Goal: Task Accomplishment & Management: Complete application form

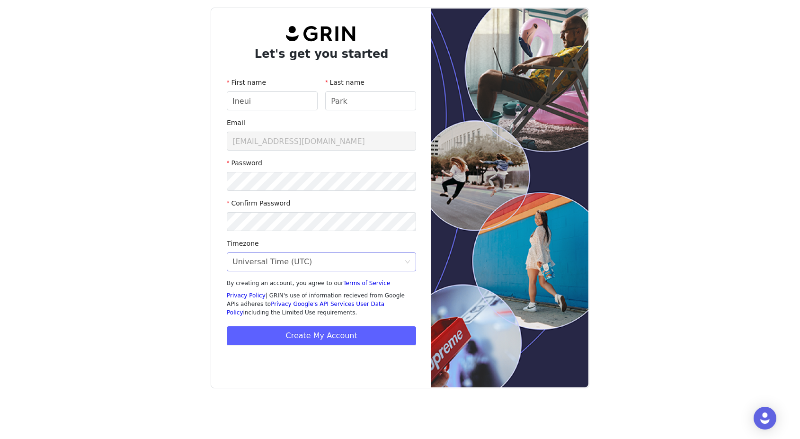
click at [312, 261] on div "Universal Time (UTC)" at bounding box center [318, 262] width 172 height 18
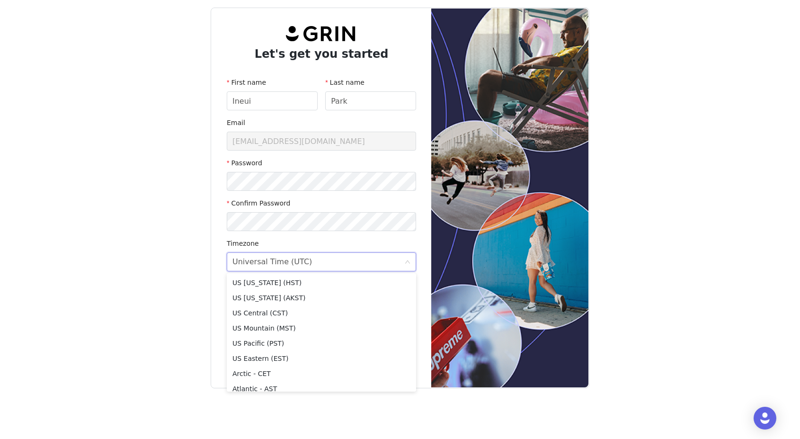
scroll to position [232, 0]
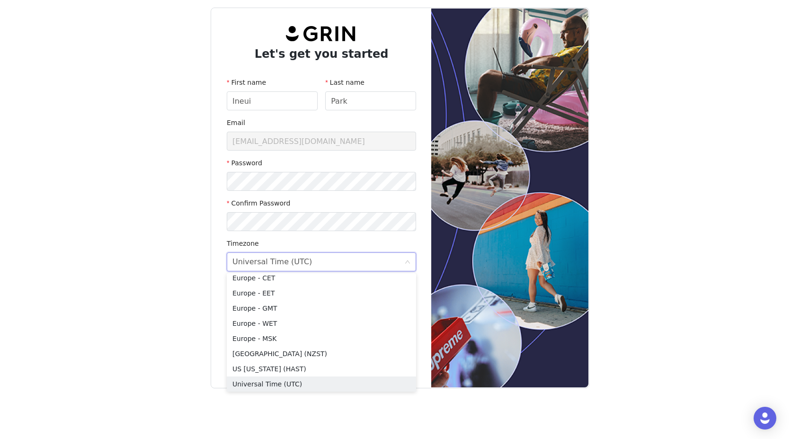
click at [312, 261] on div "Universal Time (UTC)" at bounding box center [318, 262] width 172 height 18
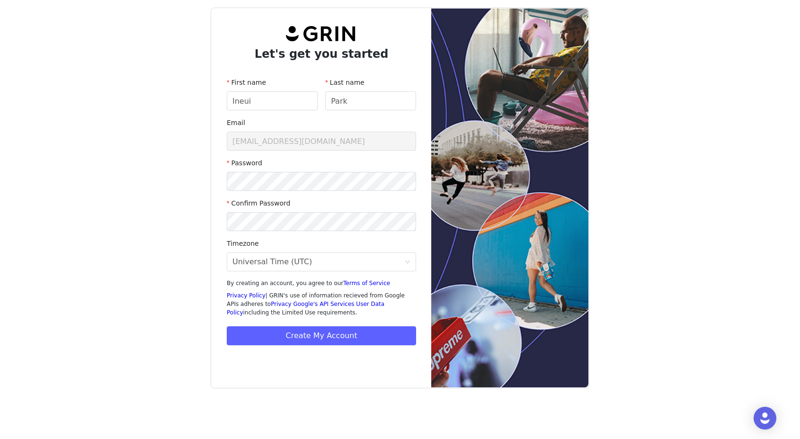
click at [339, 335] on button "Create My Account" at bounding box center [321, 335] width 189 height 19
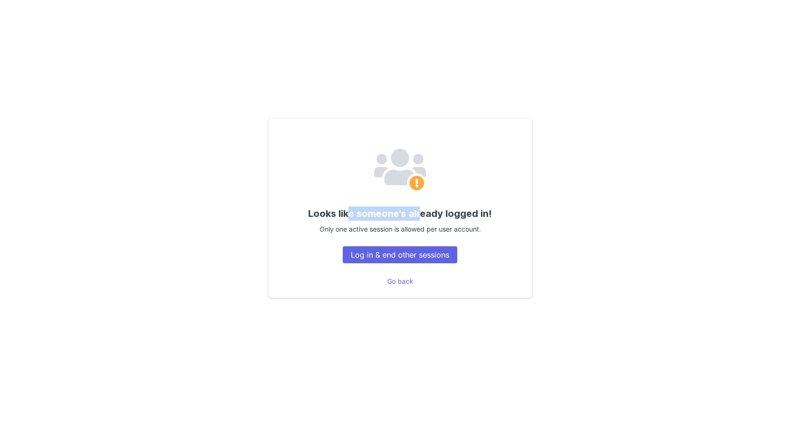
drag, startPoint x: 421, startPoint y: 218, endPoint x: 348, endPoint y: 214, distance: 73.5
click at [348, 214] on span "Looks like someone's already logged in!" at bounding box center [400, 213] width 184 height 11
click at [421, 257] on button "Log in & end other sessions" at bounding box center [400, 254] width 115 height 17
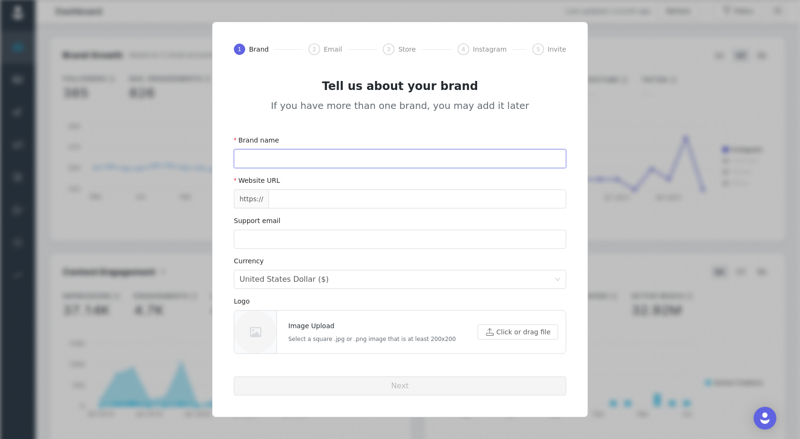
click at [264, 162] on input "text" at bounding box center [400, 158] width 332 height 19
type input "d"
type input "OOTDBEAUTY"
click at [285, 207] on input "text" at bounding box center [417, 198] width 298 height 19
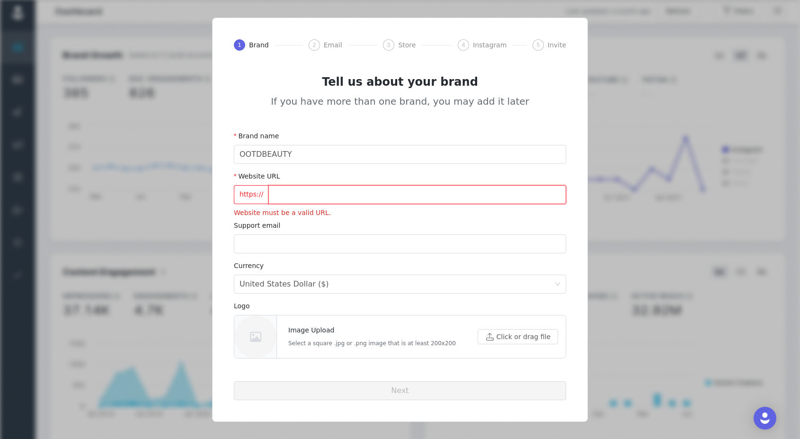
click at [404, 195] on input "text" at bounding box center [417, 194] width 298 height 19
paste input "ootdbeauty.com/"
type input "ootdbeauty.com/"
click at [287, 235] on input "email" at bounding box center [400, 243] width 332 height 19
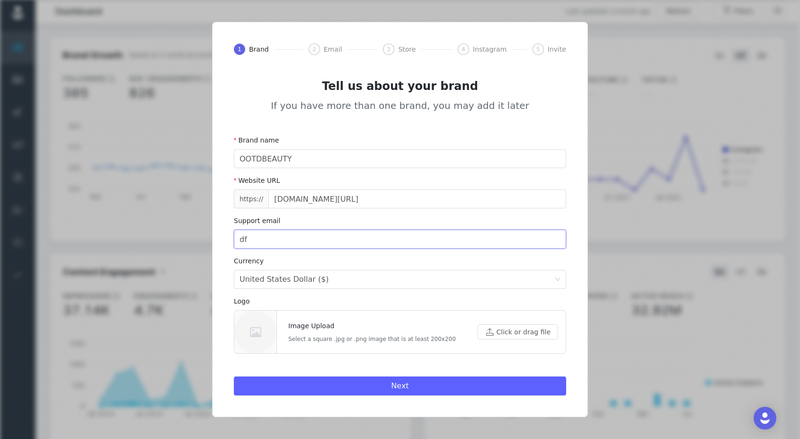
type input "d"
type input "m"
click at [309, 230] on input "email" at bounding box center [400, 239] width 332 height 19
click at [308, 234] on input "email" at bounding box center [400, 239] width 332 height 19
type input "[EMAIL_ADDRESS][DOMAIN_NAME]"
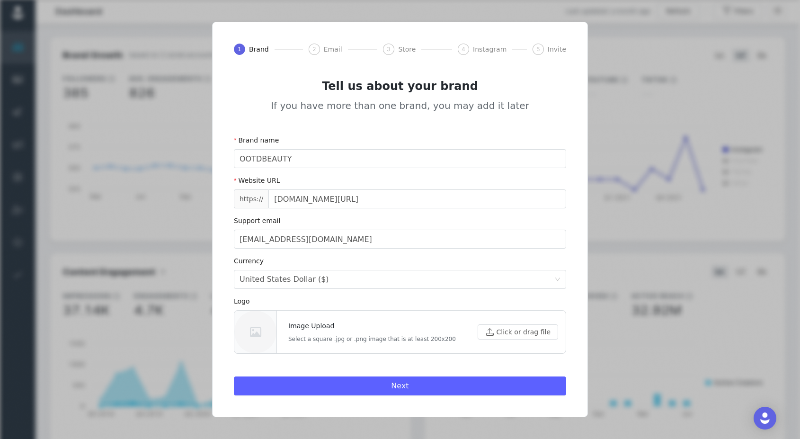
click at [407, 304] on div "Logo" at bounding box center [400, 303] width 332 height 14
click at [247, 334] on div at bounding box center [255, 332] width 42 height 43
click at [323, 383] on button "Next" at bounding box center [400, 385] width 332 height 19
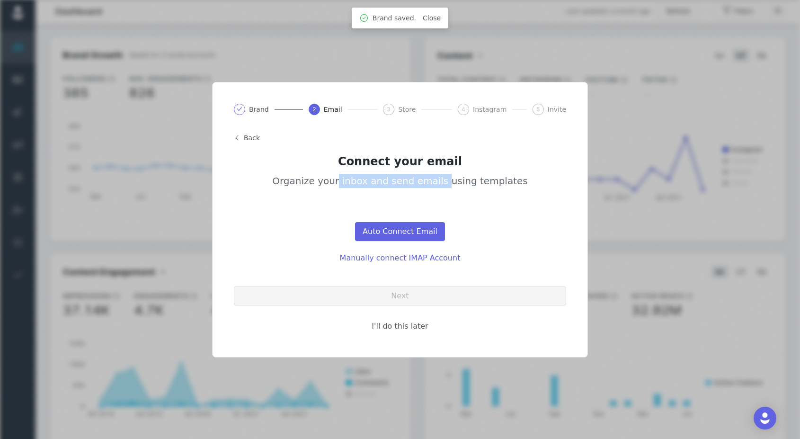
drag, startPoint x: 345, startPoint y: 181, endPoint x: 461, endPoint y: 183, distance: 115.5
click at [460, 183] on span "Organize your inbox and send emails using templates" at bounding box center [399, 181] width 255 height 14
click at [461, 183] on span "Organize your inbox and send emails using templates" at bounding box center [399, 181] width 255 height 14
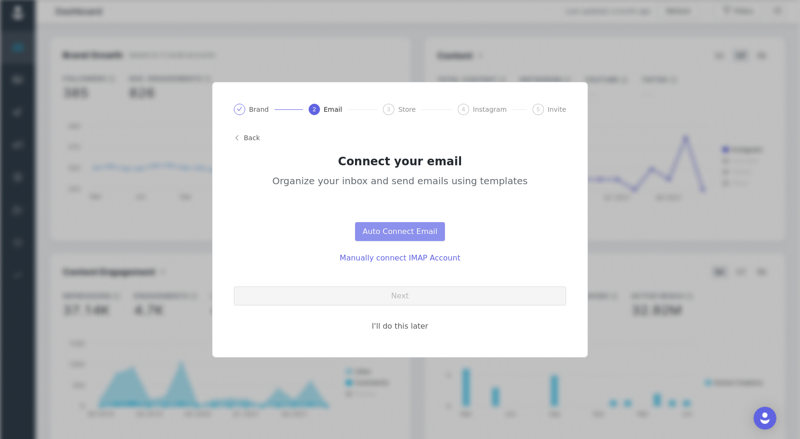
click at [406, 224] on button "Auto Connect Email" at bounding box center [400, 231] width 90 height 19
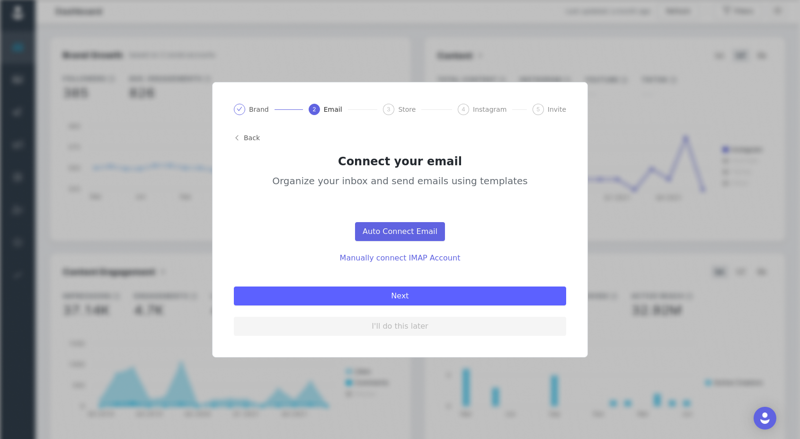
click at [427, 292] on button "Next" at bounding box center [400, 295] width 332 height 19
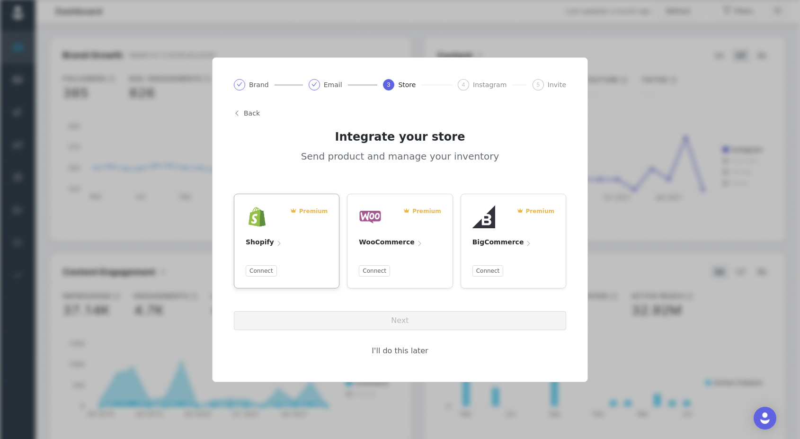
click at [310, 214] on span "Premium" at bounding box center [313, 211] width 29 height 9
click at [265, 273] on button "Connect" at bounding box center [261, 270] width 31 height 11
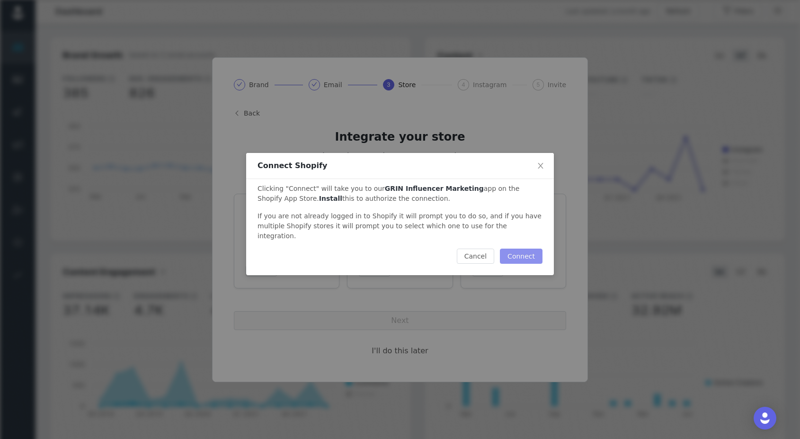
click at [537, 255] on button "Connect" at bounding box center [521, 256] width 43 height 15
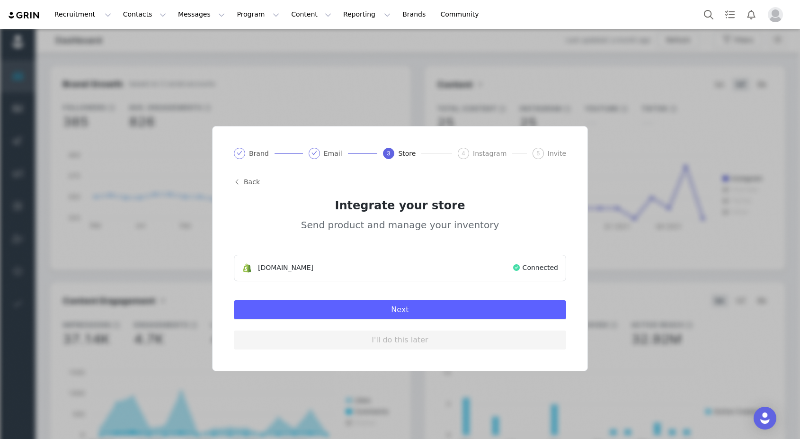
click at [479, 312] on button "Next" at bounding box center [400, 309] width 332 height 19
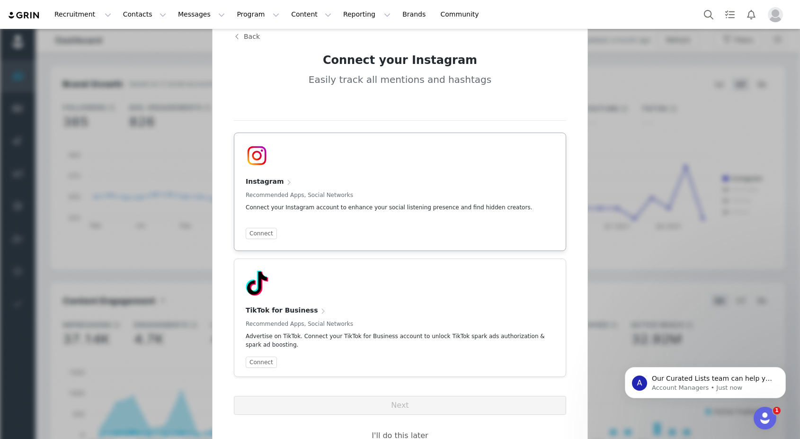
scroll to position [62, 0]
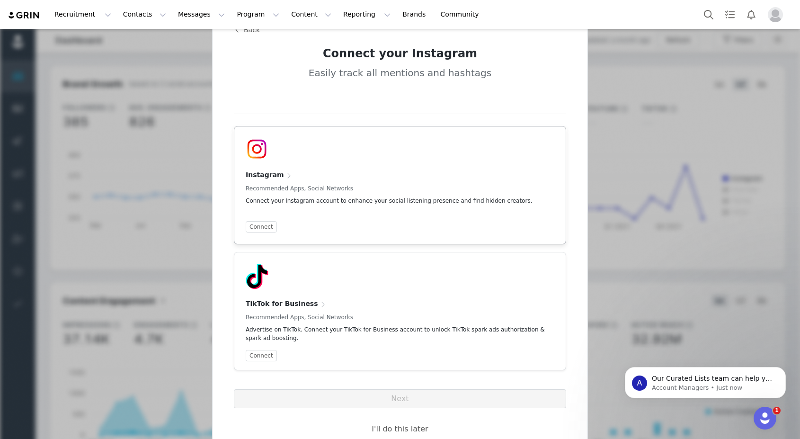
click at [276, 229] on div "Connect" at bounding box center [400, 226] width 309 height 11
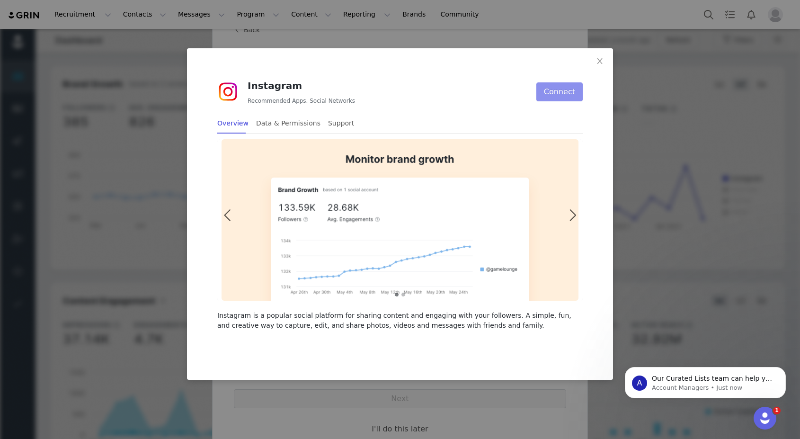
click at [564, 96] on button "Connect" at bounding box center [559, 91] width 46 height 19
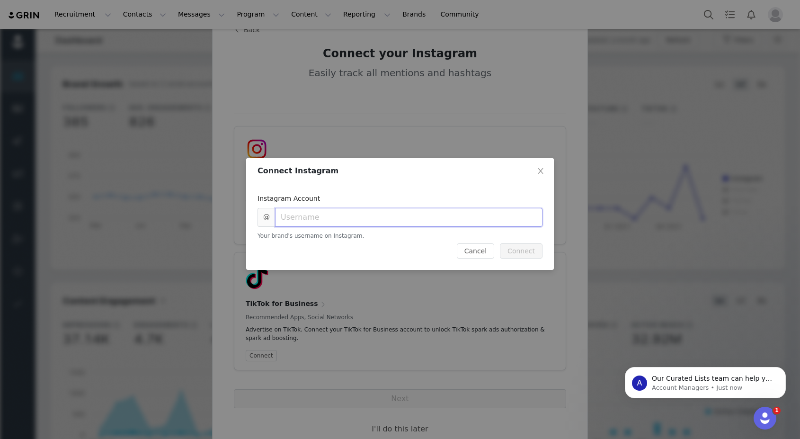
click at [359, 217] on input "text" at bounding box center [408, 217] width 267 height 19
click at [407, 220] on input "text" at bounding box center [408, 217] width 267 height 19
paste input "ootdbeauty_official"
type input "ootdbeauty_official"
click at [521, 251] on button "Connect" at bounding box center [521, 250] width 43 height 15
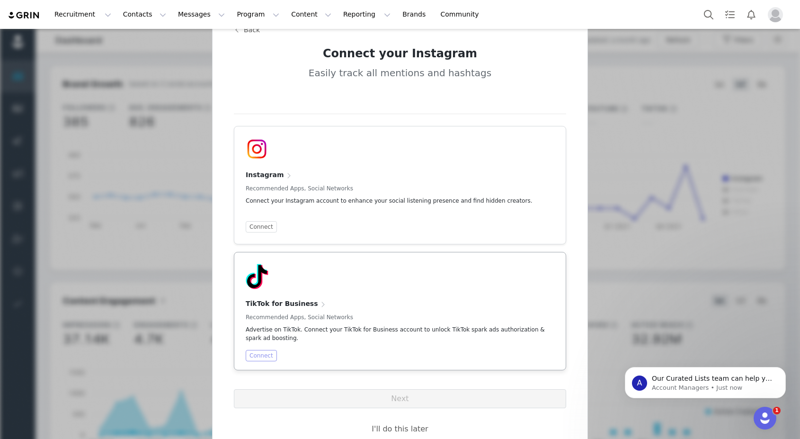
click at [268, 356] on button "Connect" at bounding box center [261, 355] width 31 height 11
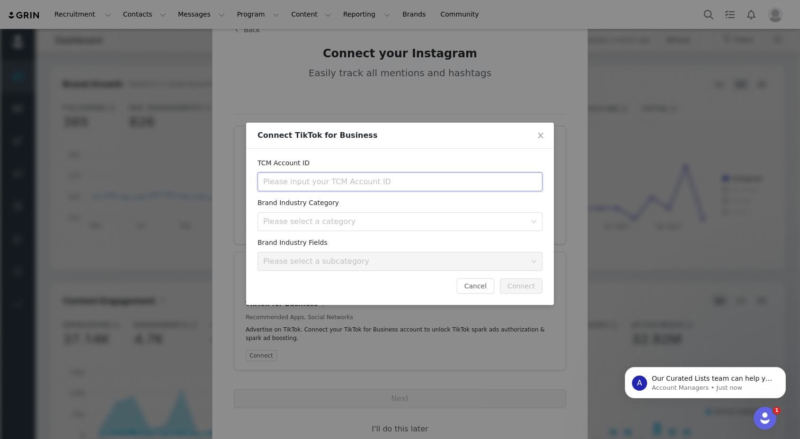
click at [351, 183] on input "text" at bounding box center [400, 181] width 285 height 19
paste input "@ootdbeauty.global"
click at [324, 221] on div "Please select a category" at bounding box center [394, 221] width 263 height 9
type input "@ootdbeauty.global"
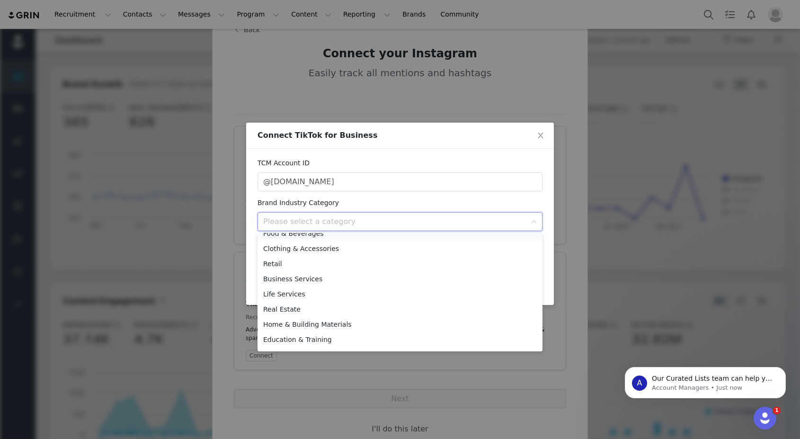
scroll to position [46, 0]
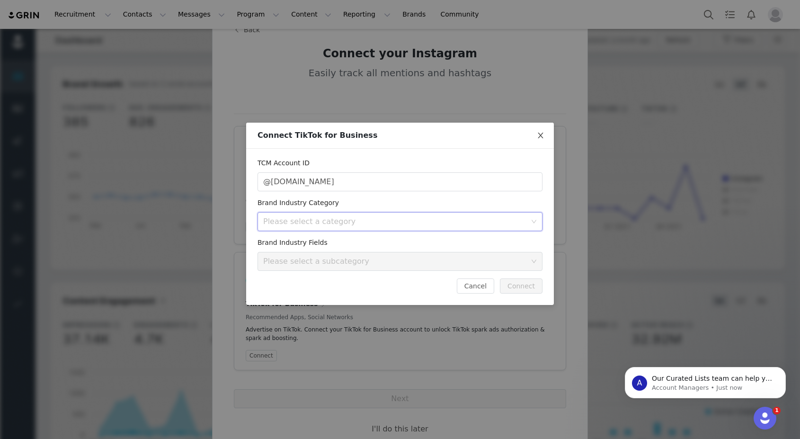
click at [540, 134] on icon "icon: close" at bounding box center [540, 136] width 5 height 6
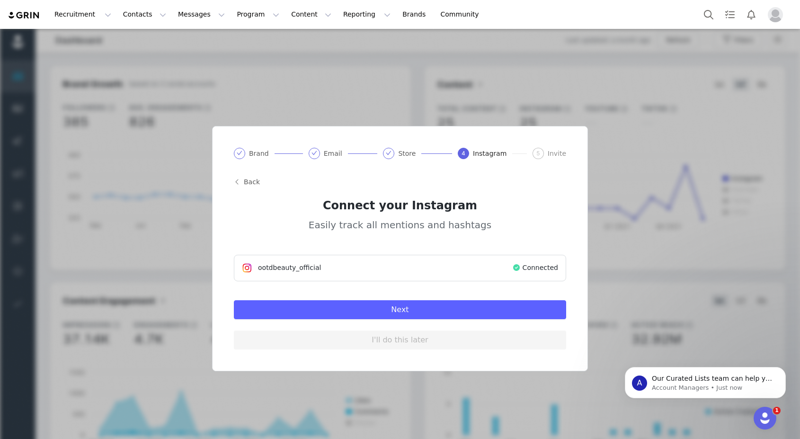
scroll to position [0, 0]
click at [314, 270] on span "ootdbeauty_official" at bounding box center [289, 268] width 63 height 10
click at [530, 270] on span "Connected" at bounding box center [541, 268] width 36 height 10
click at [394, 151] on div at bounding box center [388, 153] width 11 height 11
click at [464, 159] on div "Brand Email Store 4 Instagram 5 Invite Back Connect your Instagram Easily track…" at bounding box center [400, 248] width 374 height 243
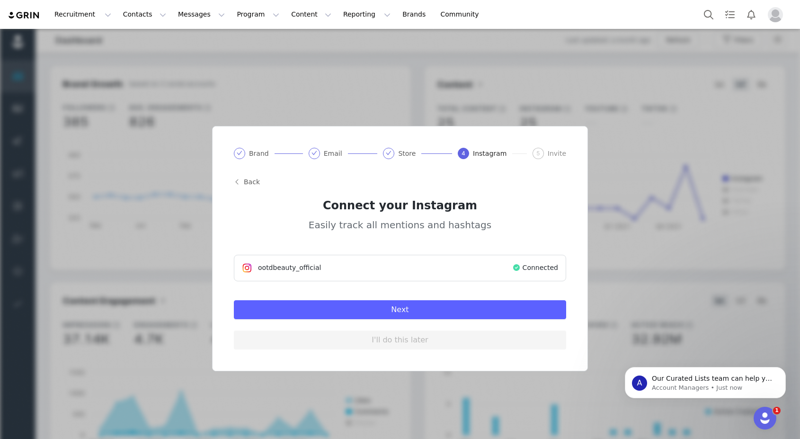
click at [363, 267] on div "ootdbeauty_official" at bounding box center [377, 268] width 270 height 10
click at [337, 276] on article "ootdbeauty_official Connected" at bounding box center [400, 268] width 332 height 27
click at [308, 269] on span "ootdbeauty_official" at bounding box center [289, 268] width 63 height 10
click at [511, 270] on div "ootdbeauty_official" at bounding box center [377, 268] width 270 height 10
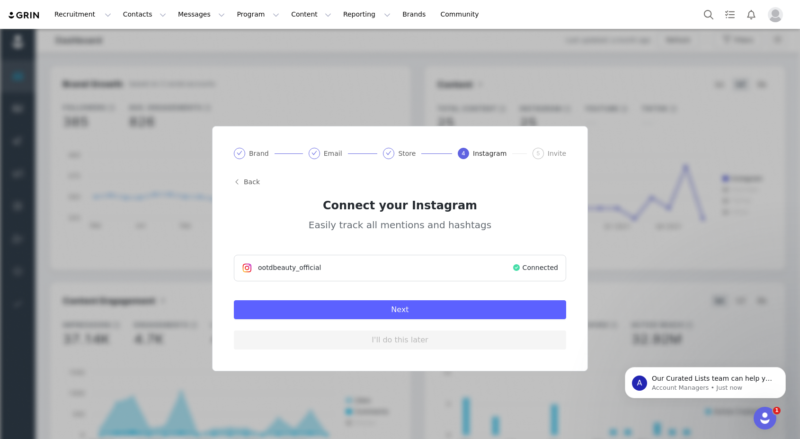
click at [520, 268] on span at bounding box center [516, 268] width 9 height 10
click at [408, 154] on div "Store" at bounding box center [409, 153] width 23 height 11
click at [389, 154] on icon "icon: check" at bounding box center [388, 153] width 5 height 4
click at [417, 304] on button "Next" at bounding box center [400, 309] width 332 height 19
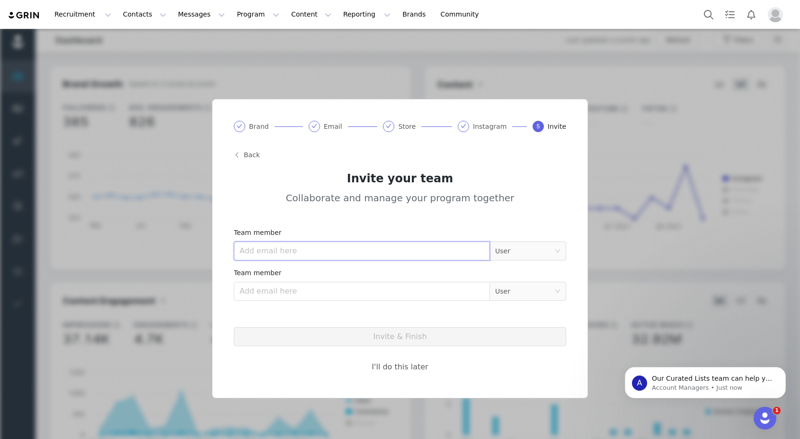
click at [337, 243] on input "email" at bounding box center [362, 250] width 256 height 19
type input "ㄱ"
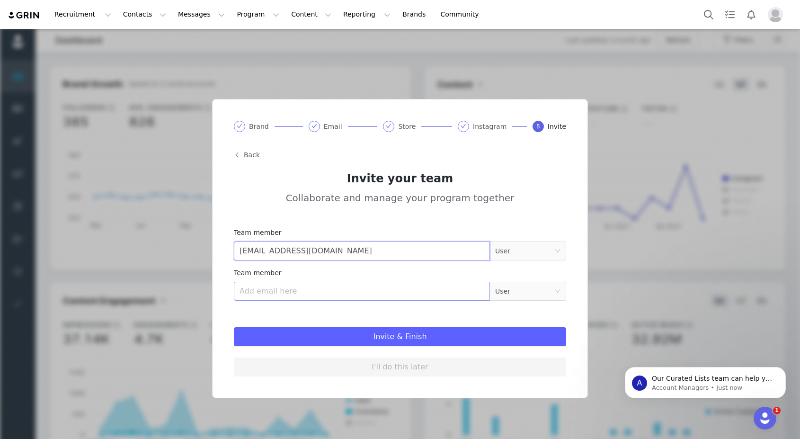
type input "pr@swagger.kr"
click at [372, 285] on input "email" at bounding box center [362, 291] width 256 height 19
click at [289, 288] on input "email" at bounding box center [362, 291] width 256 height 19
click at [556, 294] on icon "icon: down" at bounding box center [558, 291] width 6 height 6
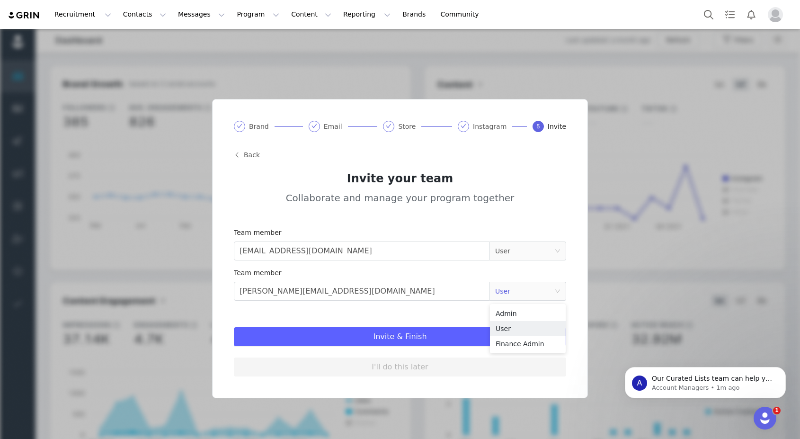
click at [537, 265] on form "Team member pr@swagger.kr User Team member hellen@swagger.kr User" at bounding box center [400, 266] width 332 height 77
click at [539, 250] on div "User" at bounding box center [524, 251] width 59 height 14
click at [532, 208] on div "Brand Email Store Instagram 5 Invite Back Invite your team Collaborate and mana…" at bounding box center [400, 248] width 374 height 297
click at [415, 289] on input "hellen@swagger.kr" at bounding box center [362, 291] width 256 height 19
click at [537, 300] on div "User" at bounding box center [528, 291] width 76 height 22
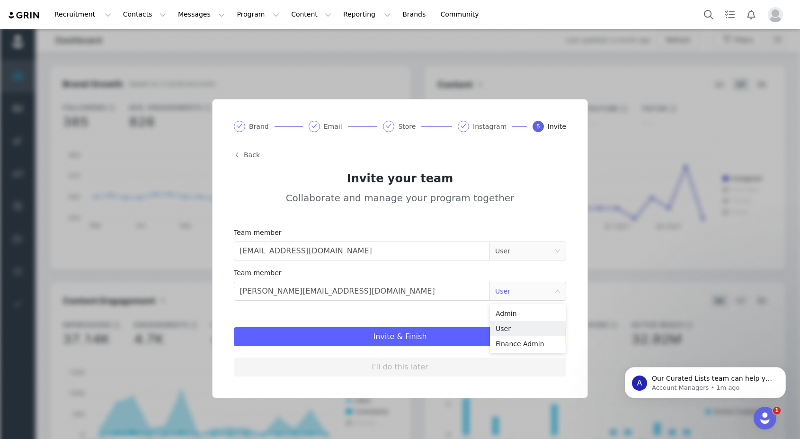
click at [541, 295] on div "User" at bounding box center [524, 291] width 59 height 14
click at [480, 293] on input "hellen@swagger.kr" at bounding box center [362, 291] width 256 height 19
click at [511, 291] on div "User" at bounding box center [524, 291] width 59 height 14
click at [350, 289] on input "hellen@swagger.kr" at bounding box center [362, 291] width 256 height 19
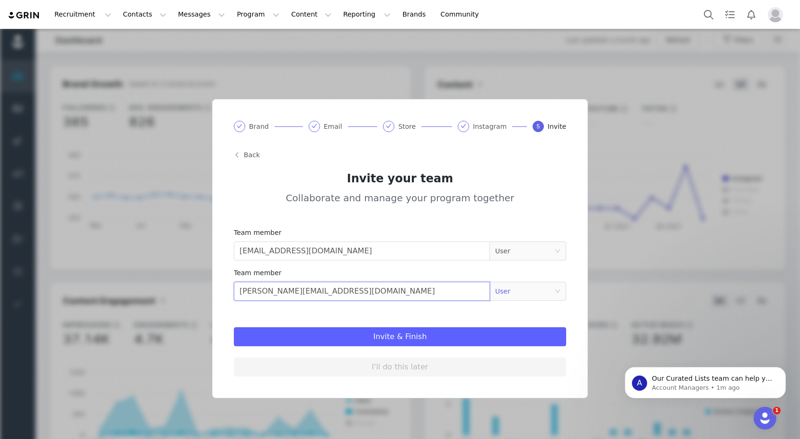
click at [350, 289] on input "hellen@swagger.kr" at bounding box center [362, 291] width 256 height 19
type input "admin@ootdbeauty.com"
click at [531, 296] on div "User" at bounding box center [524, 291] width 59 height 14
click at [521, 348] on li "Finance Admin" at bounding box center [528, 343] width 76 height 15
click at [478, 311] on div "Invite & Finish I'll do this later" at bounding box center [400, 342] width 332 height 68
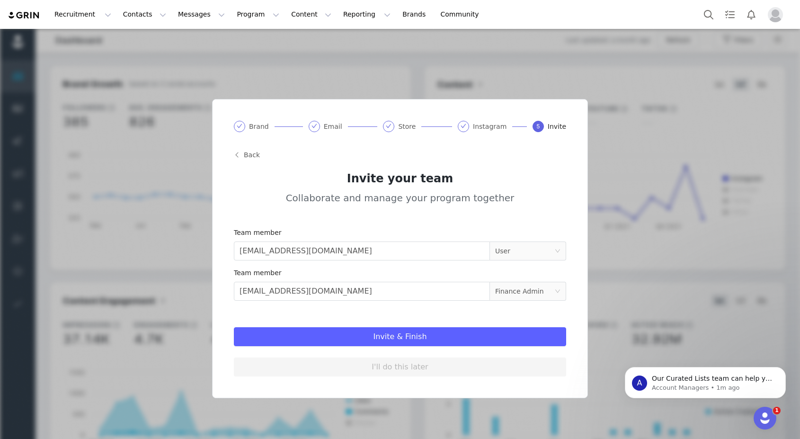
click at [451, 333] on button "Invite & Finish" at bounding box center [400, 336] width 332 height 19
click at [417, 336] on button "Invite & Finish" at bounding box center [400, 336] width 332 height 19
click at [433, 336] on button "Invite & Finish" at bounding box center [400, 336] width 332 height 19
click at [403, 339] on button "Invite & Finish" at bounding box center [400, 336] width 332 height 19
click at [717, 387] on p "Account Managers • 3m ago" at bounding box center [713, 387] width 122 height 9
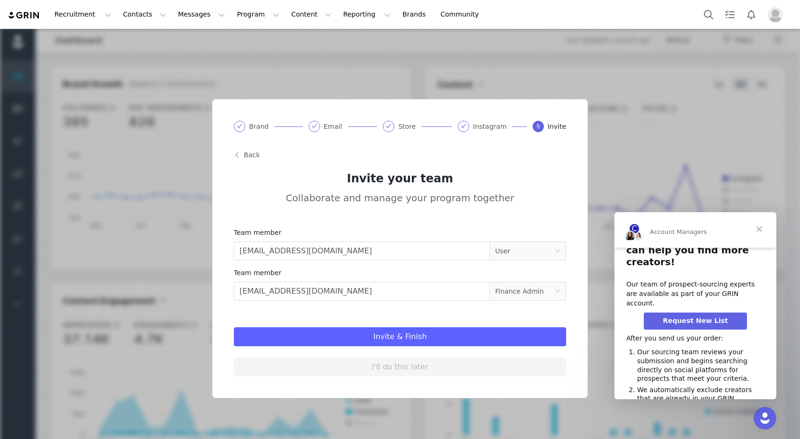
scroll to position [35, 0]
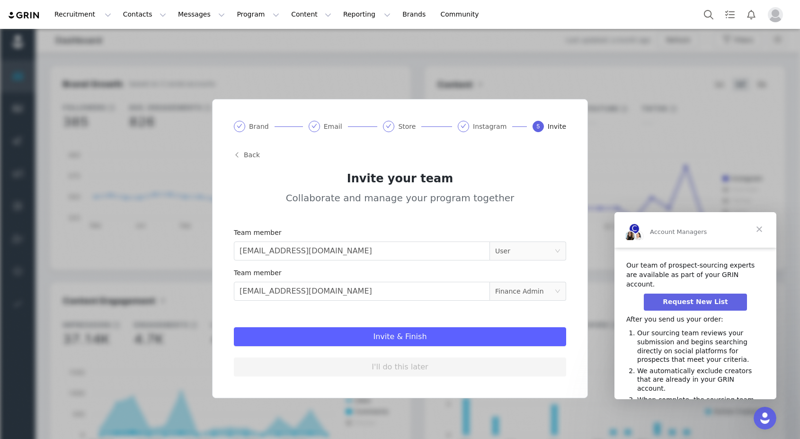
click at [498, 343] on button "Invite & Finish" at bounding box center [400, 336] width 332 height 19
click at [500, 342] on button "Invite & Finish" at bounding box center [400, 336] width 332 height 19
click at [514, 288] on div "Finance Admin" at bounding box center [519, 291] width 49 height 14
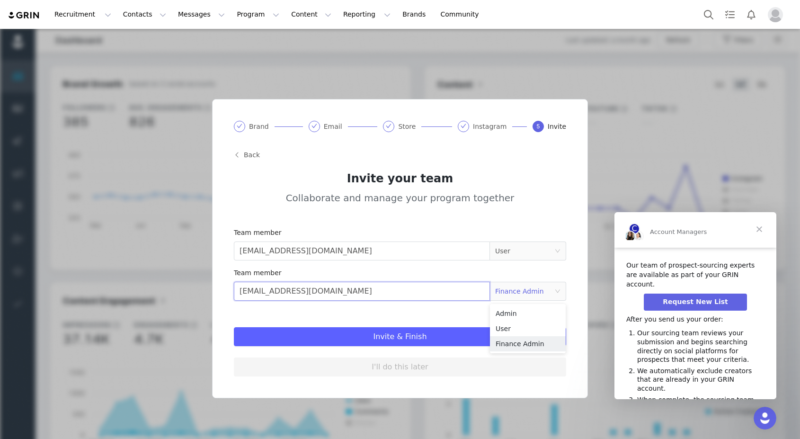
click at [472, 294] on input "admin@ootdbeauty.com" at bounding box center [362, 291] width 256 height 19
click at [456, 257] on input "pr@swagger.kr" at bounding box center [362, 250] width 256 height 19
click at [437, 338] on button "Invite & Finish" at bounding box center [400, 336] width 332 height 19
drag, startPoint x: 451, startPoint y: 293, endPoint x: 207, endPoint y: 283, distance: 244.5
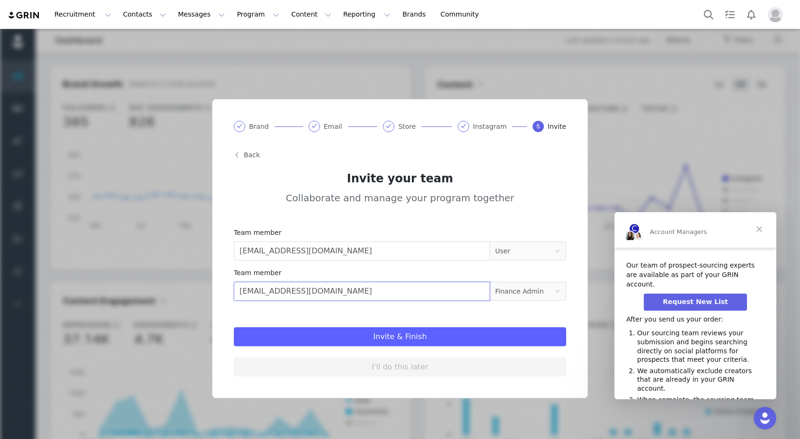
click at [207, 283] on div "Brand Email Store Instagram 5 Invite Back Invite your team Collaborate and mana…" at bounding box center [400, 248] width 800 height 439
drag, startPoint x: 312, startPoint y: 255, endPoint x: 187, endPoint y: 255, distance: 124.0
click at [188, 255] on div "Brand Email Store Instagram 5 Invite Back Invite your team Collaborate and mana…" at bounding box center [400, 248] width 800 height 439
type input "pr@swagger."
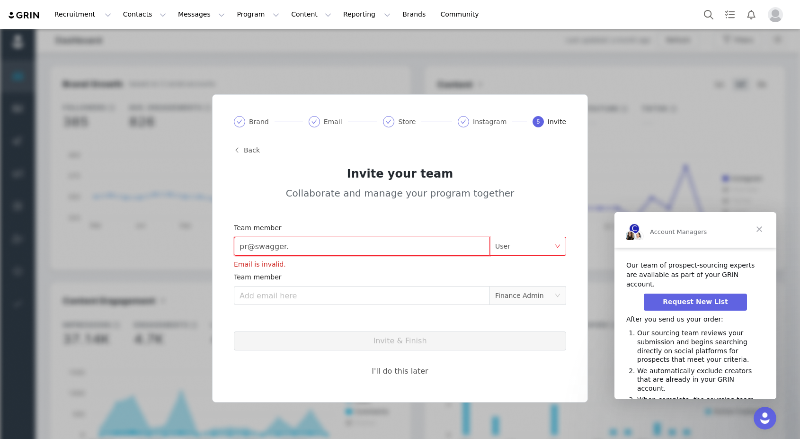
drag, startPoint x: 285, startPoint y: 250, endPoint x: 192, endPoint y: 247, distance: 93.8
click at [193, 248] on div "Brand Email Store Instagram 5 Invite Back Invite your team Collaborate and mana…" at bounding box center [400, 248] width 800 height 439
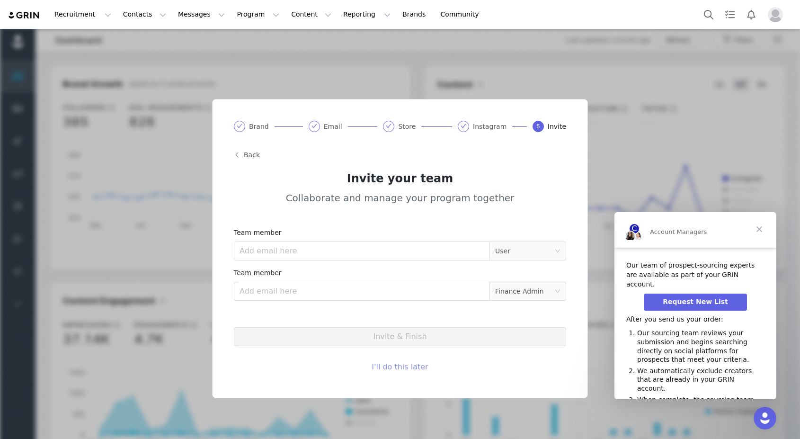
click at [383, 368] on button "I'll do this later" at bounding box center [400, 366] width 332 height 19
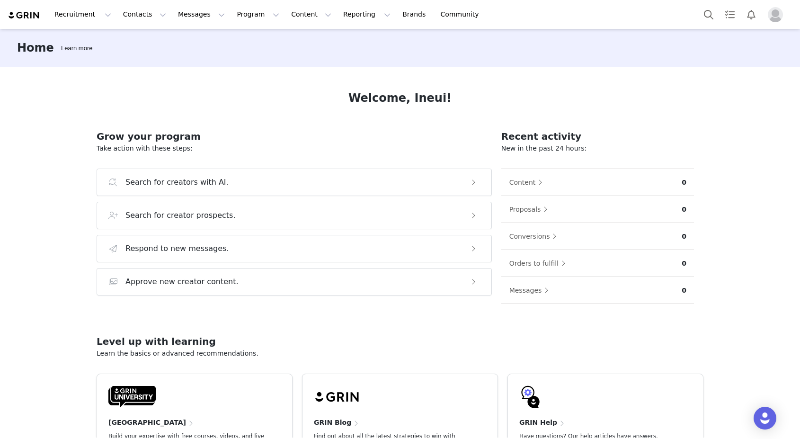
click at [779, 20] on img "Profile" at bounding box center [775, 14] width 15 height 15
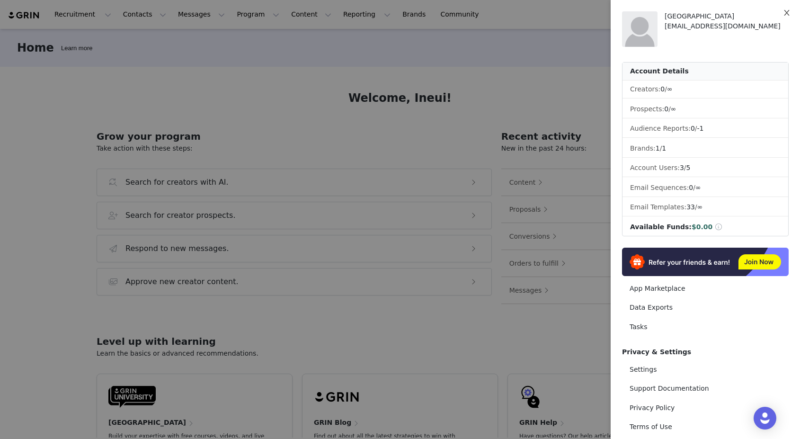
click at [787, 12] on icon "icon: close" at bounding box center [787, 13] width 8 height 8
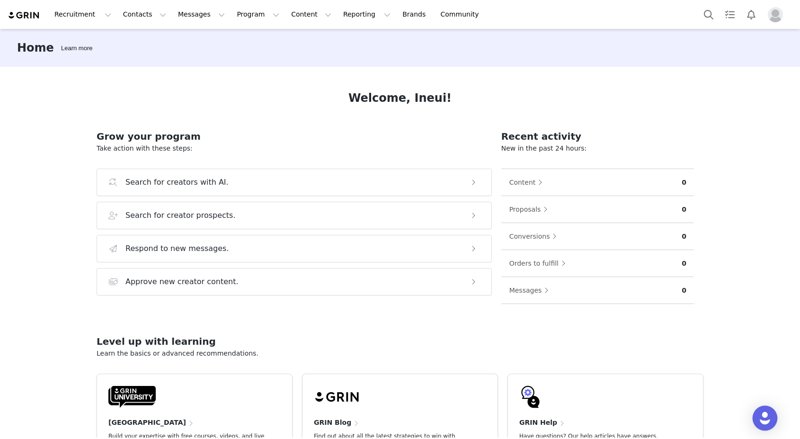
click at [759, 426] on div "Open Intercom Messenger" at bounding box center [765, 418] width 25 height 25
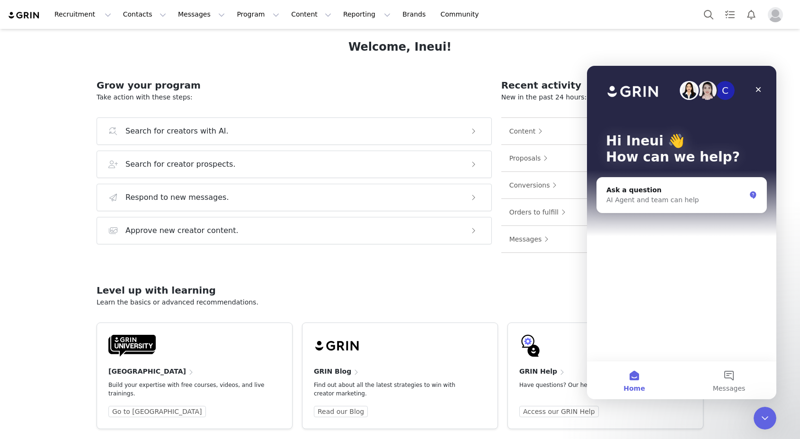
scroll to position [65, 0]
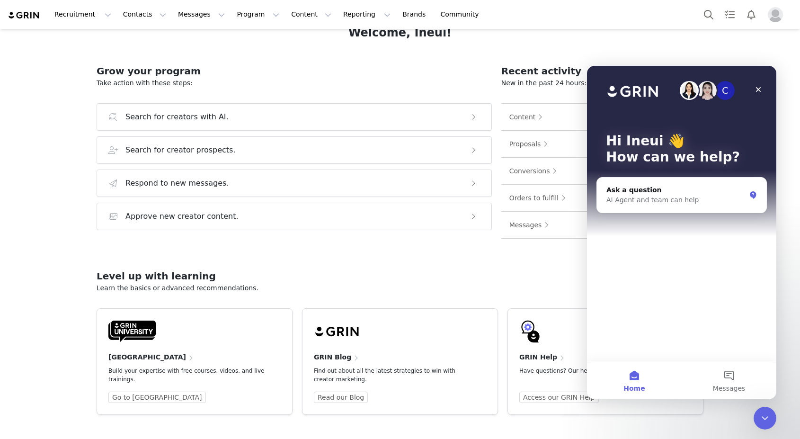
click at [150, 345] on div "GRIN University Build your expertise with free courses, videos, and live traini…" at bounding box center [186, 351] width 157 height 63
click at [149, 395] on link "Go to [GEOGRAPHIC_DATA]" at bounding box center [157, 397] width 98 height 11
